Goal: Check status: Check status

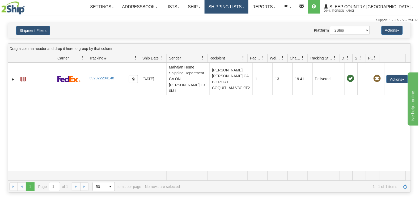
click at [243, 7] on link "Shipping lists" at bounding box center [227, 6] width 44 height 13
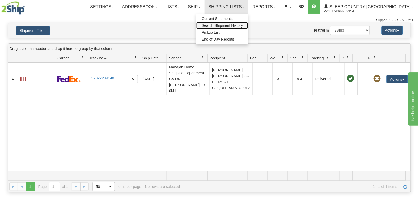
click at [243, 25] on span "Search Shipment History" at bounding box center [222, 25] width 41 height 4
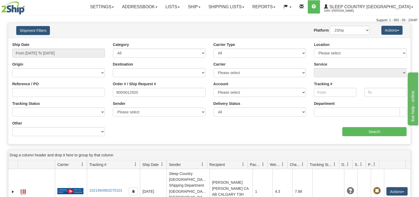
type input "9000I012920"
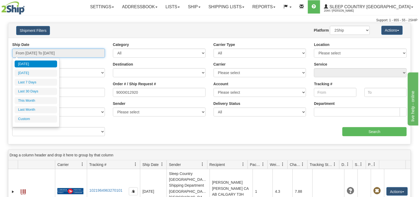
click at [63, 53] on input "From [DATE] To [DATE]" at bounding box center [58, 53] width 93 height 9
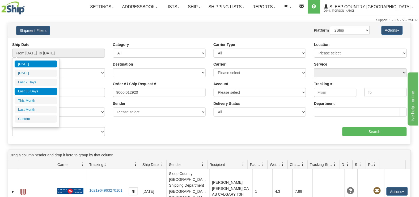
click at [37, 90] on li "Last 30 Days" at bounding box center [36, 91] width 43 height 7
type input "From 07/28/2025 To 08/26/2025"
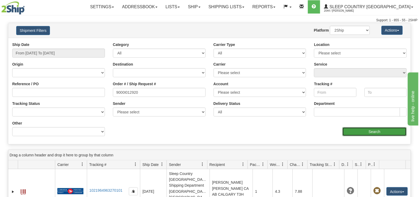
click at [386, 131] on input "Search" at bounding box center [375, 131] width 65 height 9
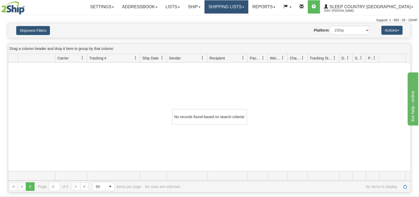
click at [249, 6] on link "Shipping lists" at bounding box center [227, 6] width 44 height 13
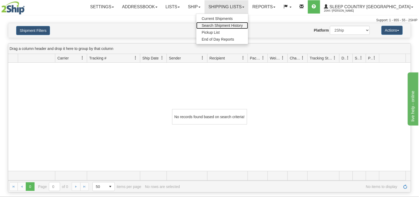
click at [243, 26] on span "Search Shipment History" at bounding box center [222, 25] width 41 height 4
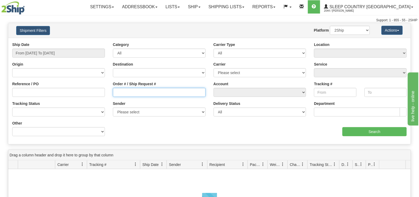
click at [135, 93] on input "Order # / Ship Request #" at bounding box center [159, 92] width 93 height 9
paste input "9000I012920"
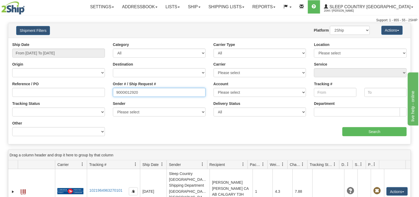
type input "9000I012920"
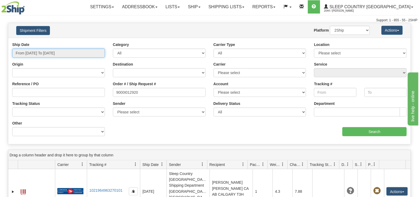
click at [62, 52] on input "From [DATE] To [DATE]" at bounding box center [58, 53] width 93 height 9
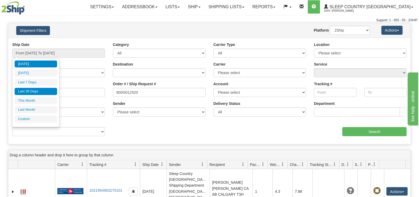
click at [39, 90] on li "Last 30 Days" at bounding box center [36, 91] width 43 height 7
type input "From 07/28/2025 To 08/26/2025"
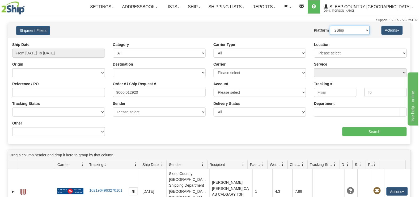
click at [350, 31] on select "2Ship Imported" at bounding box center [350, 30] width 40 height 9
select select "1"
click at [330, 26] on select "2Ship Imported" at bounding box center [350, 30] width 40 height 9
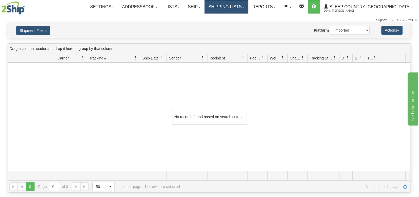
drag, startPoint x: 257, startPoint y: 7, endPoint x: 256, endPoint y: 11, distance: 4.2
click at [249, 7] on link "Shipping lists" at bounding box center [227, 6] width 44 height 13
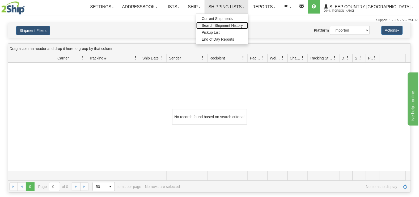
click at [243, 25] on span "Search Shipment History" at bounding box center [222, 25] width 41 height 4
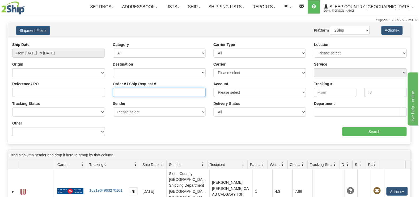
click at [126, 93] on input "Order # / Ship Request #" at bounding box center [159, 92] width 93 height 9
paste input "9000I012920"
type input "9000I012920"
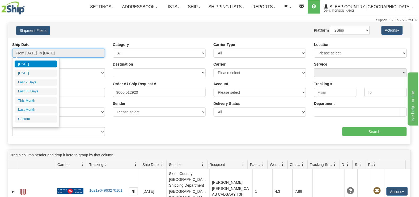
click at [37, 52] on input "From [DATE] To [DATE]" at bounding box center [58, 53] width 93 height 9
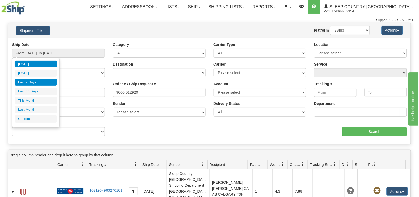
click at [34, 81] on li "Last 7 Days" at bounding box center [36, 82] width 43 height 7
type input "From [DATE] To [DATE]"
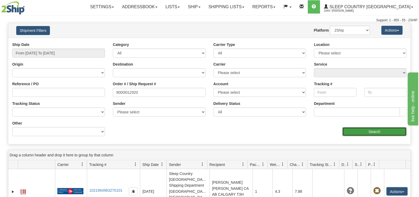
click at [375, 129] on input "Search" at bounding box center [375, 131] width 65 height 9
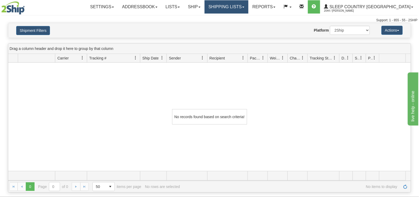
click at [246, 7] on link "Shipping lists" at bounding box center [227, 6] width 44 height 13
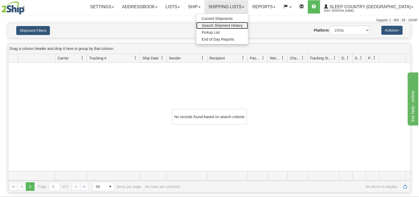
click at [243, 26] on span "Search Shipment History" at bounding box center [222, 25] width 41 height 4
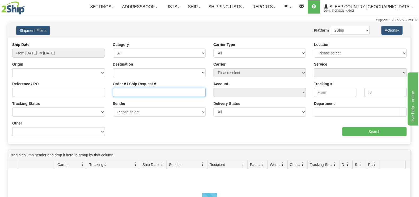
click at [152, 94] on input "Order # / Ship Request #" at bounding box center [159, 92] width 93 height 9
paste input "9000I012920"
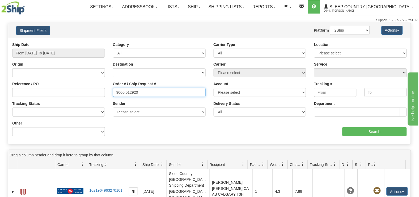
type input "9000I012920"
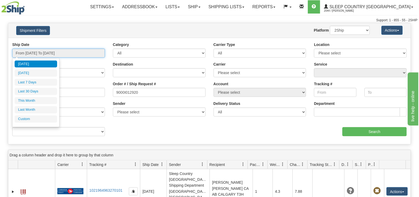
click at [39, 52] on input "From [DATE] To [DATE]" at bounding box center [58, 53] width 93 height 9
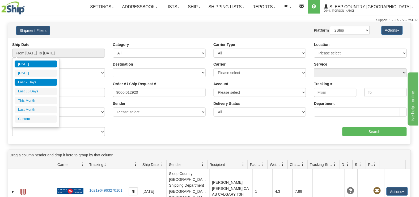
click at [37, 83] on li "Last 7 Days" at bounding box center [36, 82] width 43 height 7
type input "From [DATE] To [DATE]"
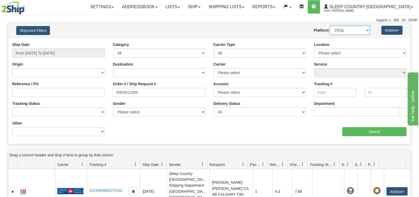
click at [368, 32] on select "2Ship Imported" at bounding box center [350, 30] width 40 height 9
click at [147, 91] on input "9000I012920" at bounding box center [159, 92] width 93 height 9
click at [366, 131] on input "Search" at bounding box center [375, 131] width 65 height 9
